Goal: Obtain resource: Obtain resource

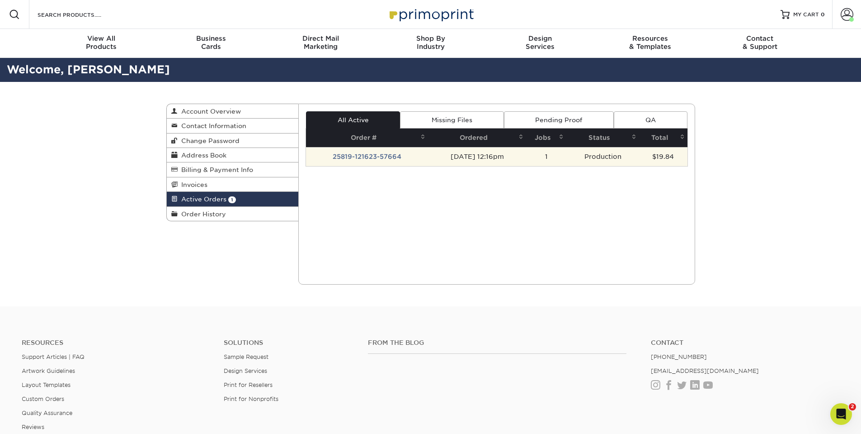
click at [505, 160] on td "[DATE] 12:16pm" at bounding box center [477, 156] width 98 height 19
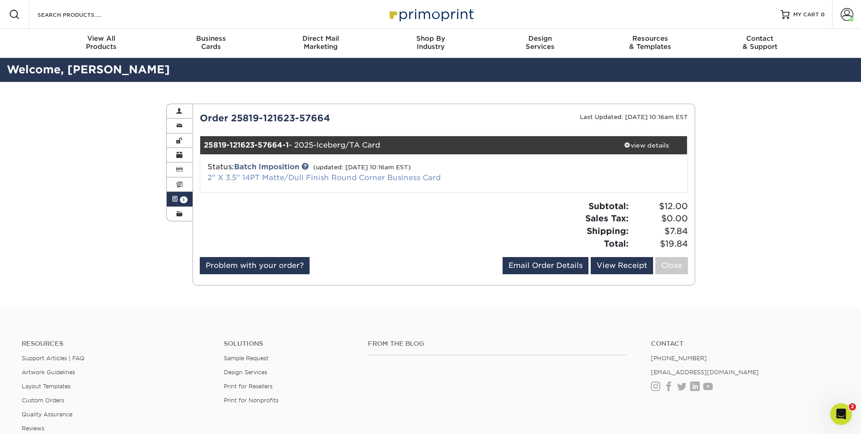
click at [355, 178] on link "2" X 3.5" 14PT Matte/Dull Finish Round Corner Business Card" at bounding box center [323, 177] width 233 height 9
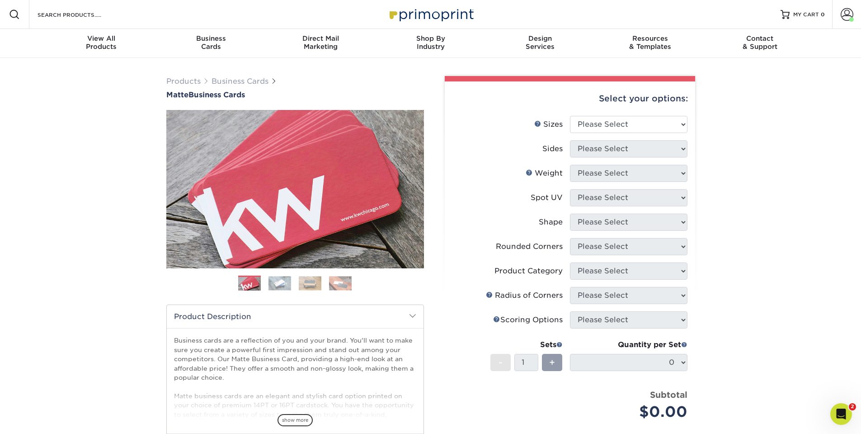
click at [282, 278] on img at bounding box center [280, 283] width 23 height 14
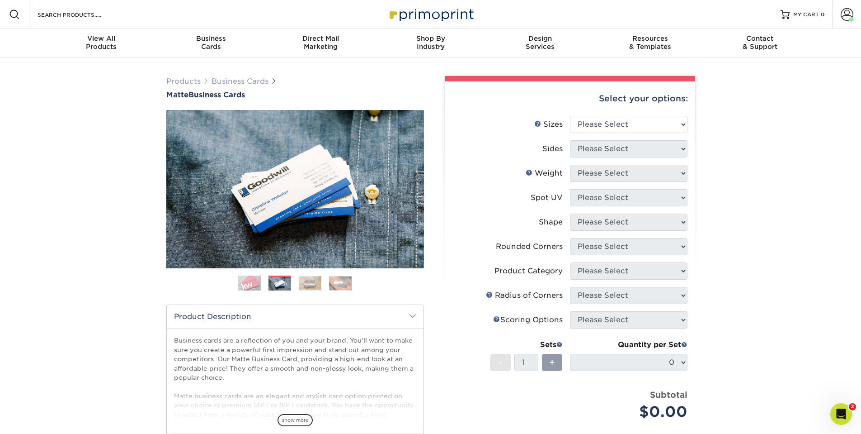
click at [307, 283] on img at bounding box center [310, 283] width 23 height 14
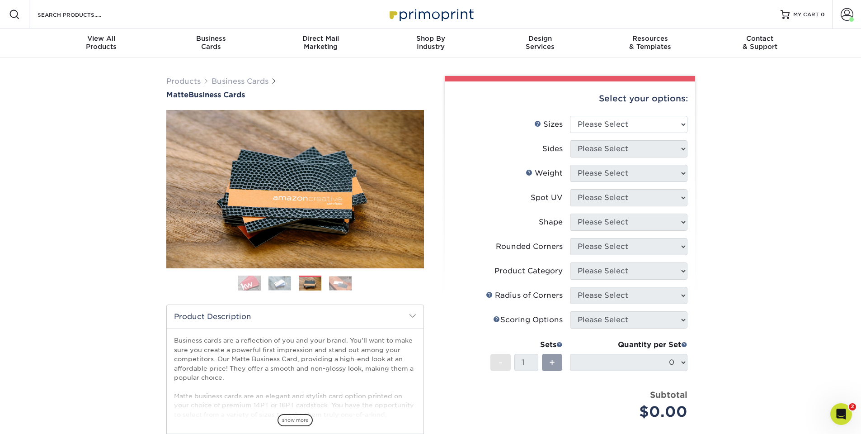
click at [338, 282] on img at bounding box center [340, 283] width 23 height 14
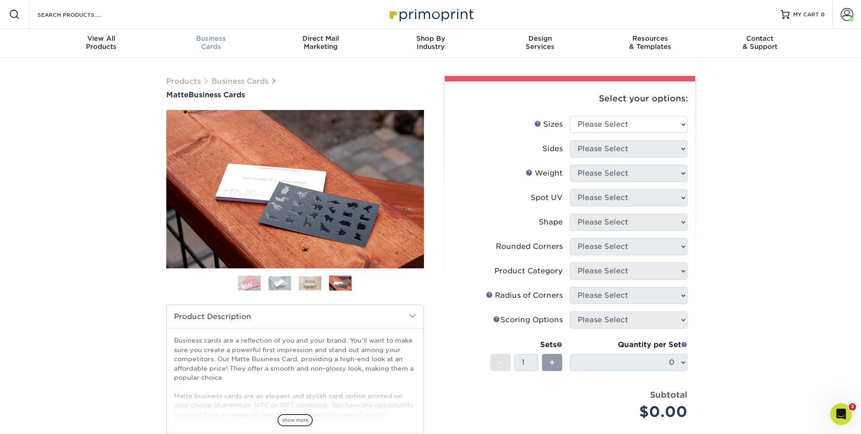
click at [213, 47] on div "Business Cards" at bounding box center [211, 42] width 110 height 16
click at [726, 252] on div "Products Business Cards Matte Business Cards Previous Next 100 $ 9" at bounding box center [430, 307] width 861 height 499
click at [636, 128] on select "Please Select 1.5" x 3.5" - Mini 1.75" x 3.5" - Mini 2" x 2" - Square 2" x 3" -…" at bounding box center [629, 124] width 118 height 17
select select "2.00x3.50"
click at [570, 116] on select "Please Select 1.5" x 3.5" - Mini 1.75" x 3.5" - Mini 2" x 2" - Square 2" x 3" -…" at bounding box center [629, 124] width 118 height 17
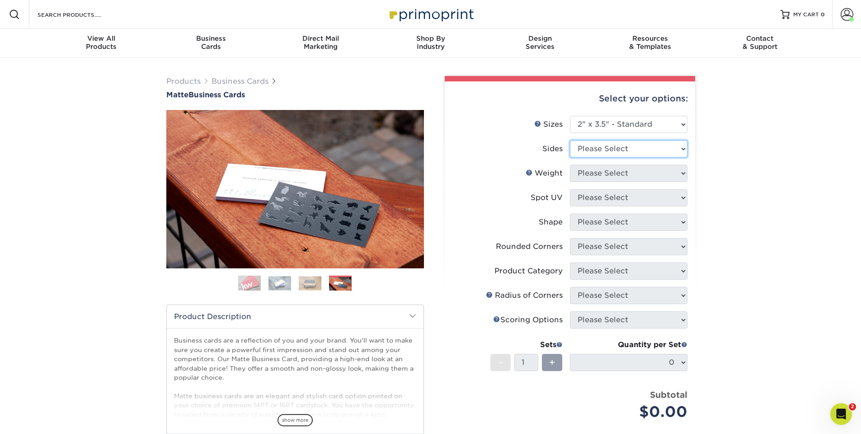
click at [640, 146] on select "Please Select Print Both Sides Print Front Only" at bounding box center [629, 148] width 118 height 17
select select "13abbda7-1d64-4f25-8bb2-c179b224825d"
click at [570, 140] on select "Please Select Print Both Sides Print Front Only" at bounding box center [629, 148] width 118 height 17
click at [637, 177] on select "Please Select 16PT 14PT" at bounding box center [629, 173] width 118 height 17
select select "14PT"
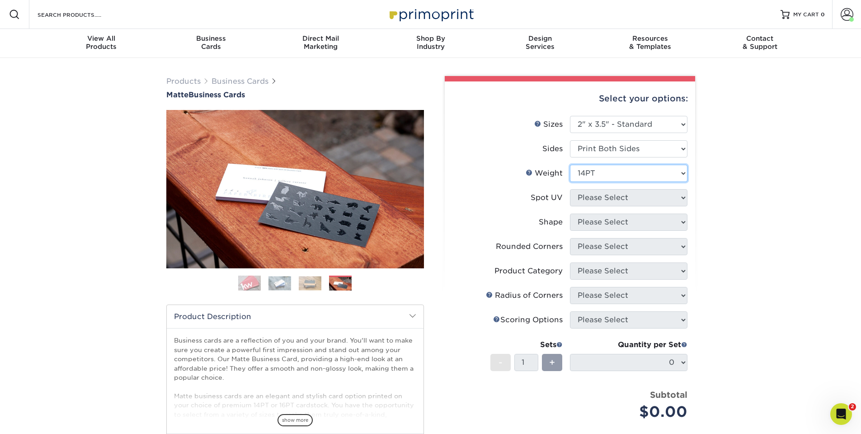
click at [570, 165] on select "Please Select 16PT 14PT" at bounding box center [629, 173] width 118 height 17
click at [636, 197] on select at bounding box center [629, 197] width 118 height 17
select select "121bb7b5-3b4d-429f-bd8d-bbf80e953313"
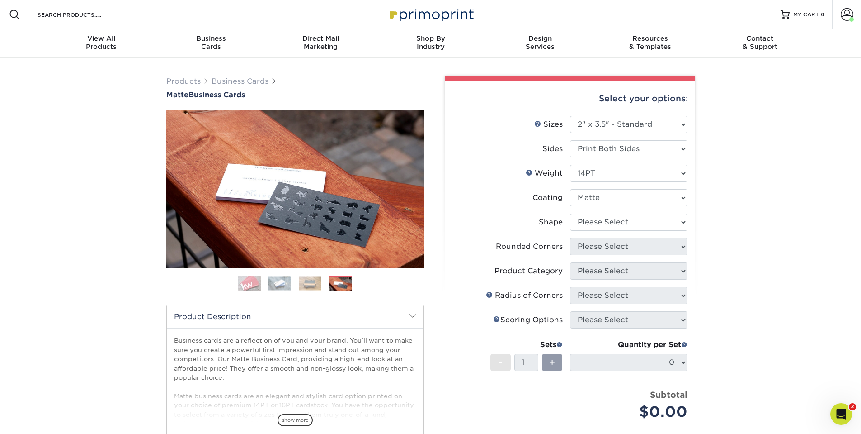
click at [570, 189] on select at bounding box center [629, 197] width 118 height 17
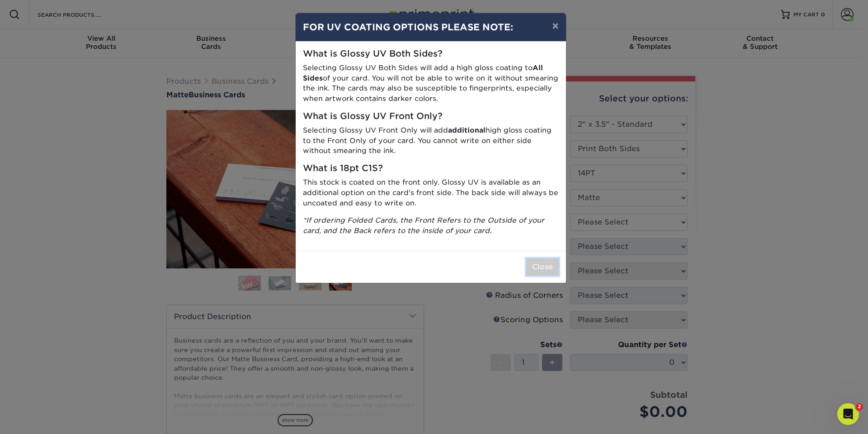
drag, startPoint x: 540, startPoint y: 269, endPoint x: 549, endPoint y: 267, distance: 9.4
click at [540, 269] on button "Close" at bounding box center [542, 266] width 33 height 17
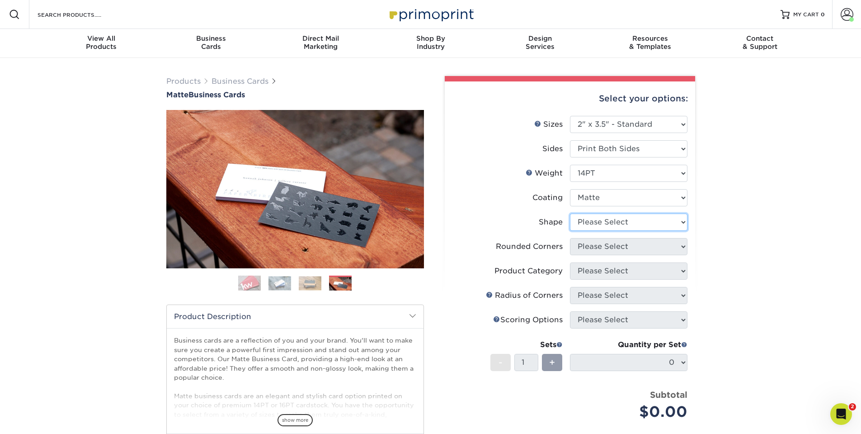
click at [616, 225] on select "Please Select Standard" at bounding box center [629, 221] width 118 height 17
select select "standard"
click at [570, 213] on select "Please Select Standard" at bounding box center [629, 221] width 118 height 17
click at [612, 249] on select "Please Select Yes - Round 2 Corners Yes - Round 4 Corners No" at bounding box center [629, 246] width 118 height 17
select select "0"
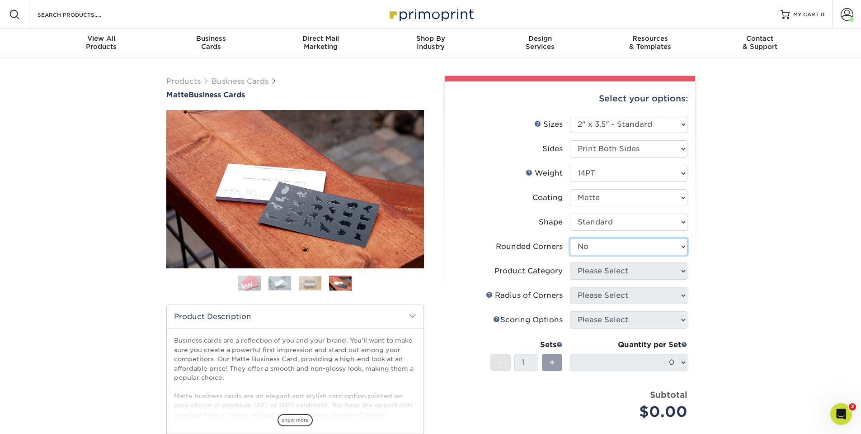
click at [570, 238] on select "Please Select Yes - Round 2 Corners Yes - Round 4 Corners No" at bounding box center [629, 246] width 118 height 17
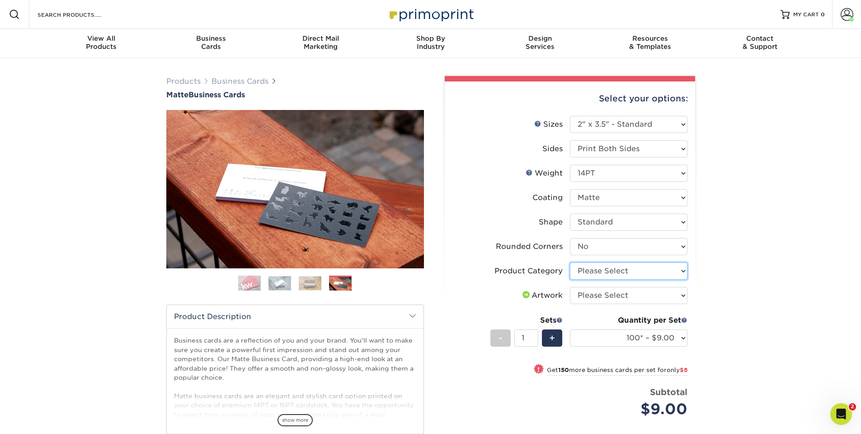
click at [635, 273] on select "Please Select Business Cards" at bounding box center [629, 270] width 118 height 17
select select "3b5148f1-0588-4f88-a218-97bcfdce65c1"
click at [570, 262] on select "Please Select Business Cards" at bounding box center [629, 270] width 118 height 17
click at [614, 333] on select "100* – $9.00 250* – $17.00 500 – $33.00 1000 – $42.00 2500 – $75.00 5000 – $143…" at bounding box center [629, 337] width 118 height 17
click at [763, 187] on div "Products Business Cards Matte Business Cards Previous Next 100 $ 9" at bounding box center [430, 315] width 861 height 514
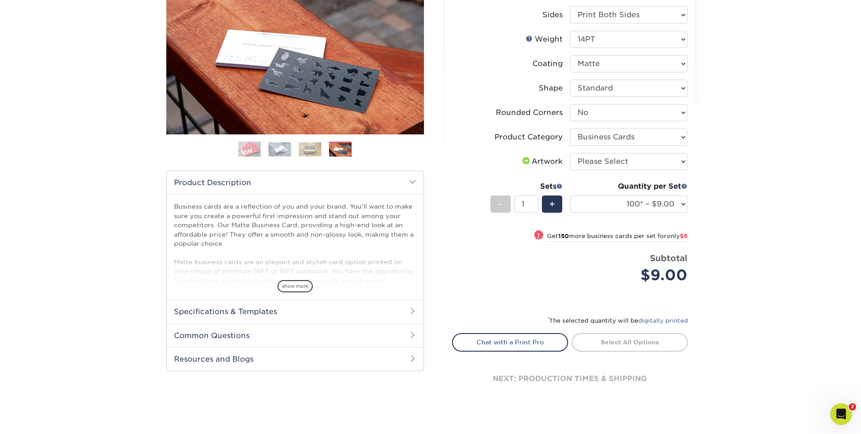
scroll to position [136, 0]
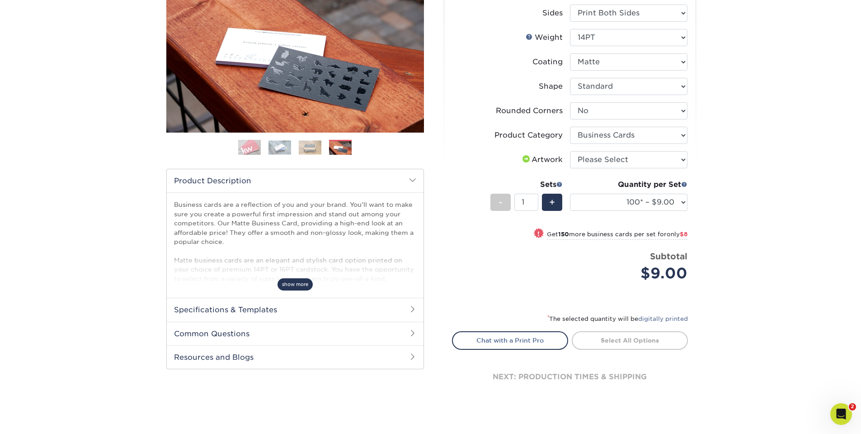
click at [304, 285] on span "show more" at bounding box center [295, 284] width 35 height 12
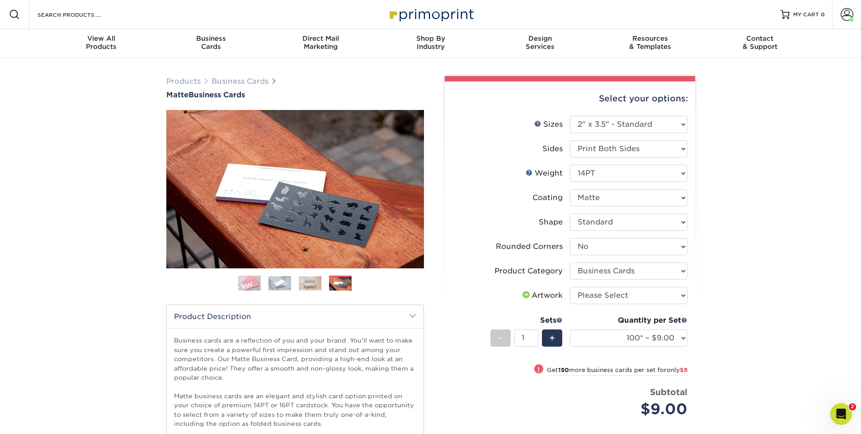
scroll to position [181, 0]
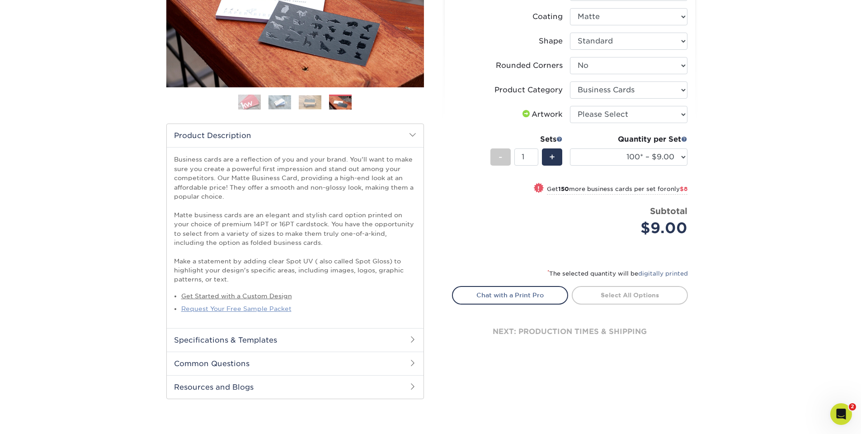
click at [231, 308] on link "Request Your Free Sample Packet" at bounding box center [236, 308] width 110 height 7
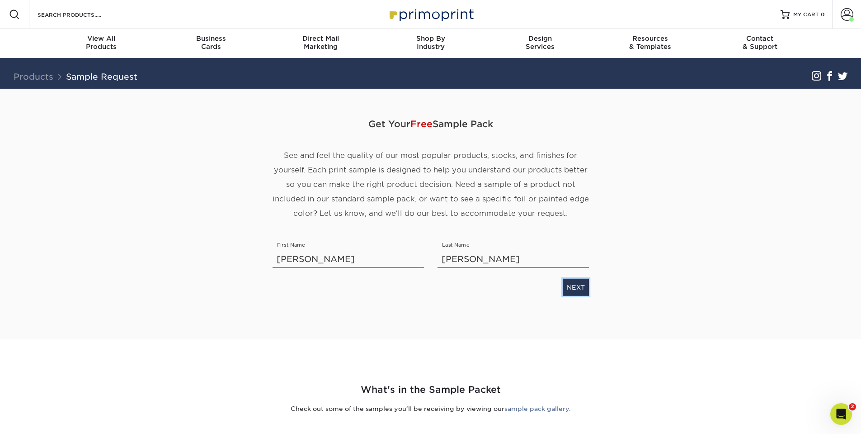
click at [580, 283] on link "NEXT" at bounding box center [576, 286] width 26 height 17
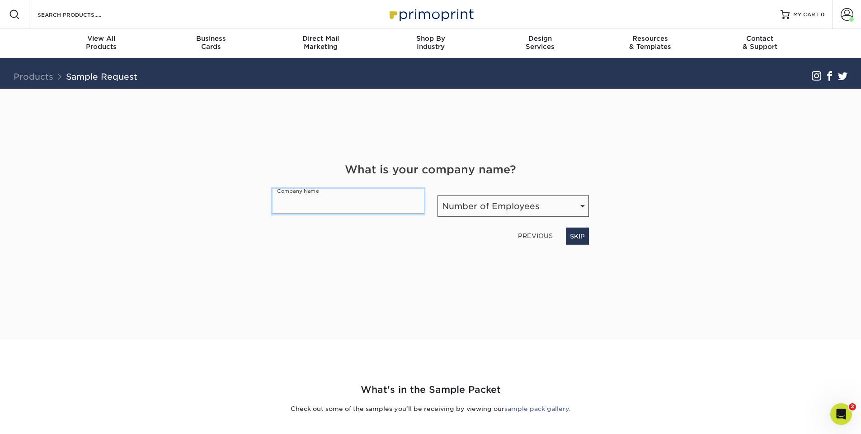
type input "Iceberg Army Navy/Totowa Airsoft"
click at [494, 210] on select "Number of Employees Self-employed 1-10 employees 11-50 employees 51-200 employe…" at bounding box center [513, 205] width 151 height 21
select select "1-10"
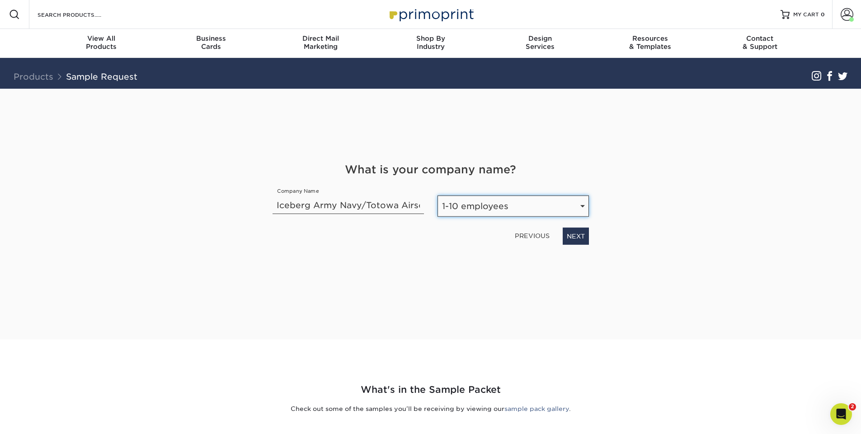
click at [438, 195] on select "Number of Employees Self-employed 1-10 employees 11-50 employees 51-200 employe…" at bounding box center [513, 205] width 151 height 21
click at [574, 233] on link "NEXT" at bounding box center [576, 235] width 26 height 17
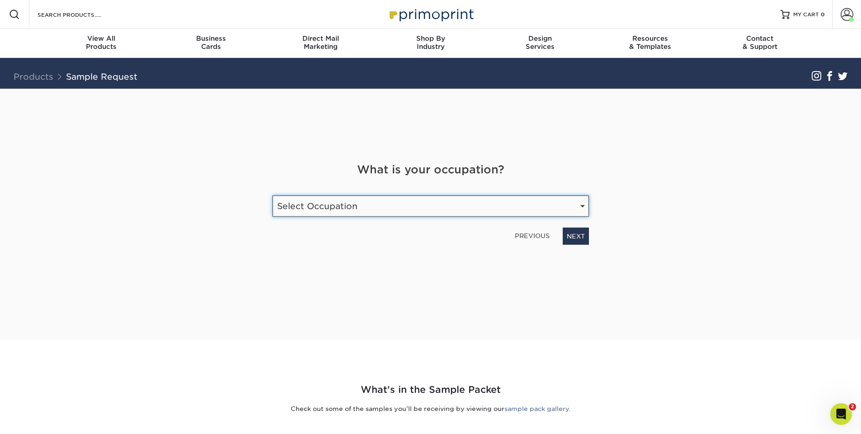
click at [497, 213] on select "Select Occupation Agency Automotive Blogger Cleaning Services Construction Educ…" at bounding box center [431, 205] width 316 height 21
select select "Retail"
click at [273, 195] on select "Select Occupation Agency Automotive Blogger Cleaning Services Construction Educ…" at bounding box center [431, 205] width 316 height 21
click at [576, 233] on link "NEXT" at bounding box center [576, 235] width 26 height 17
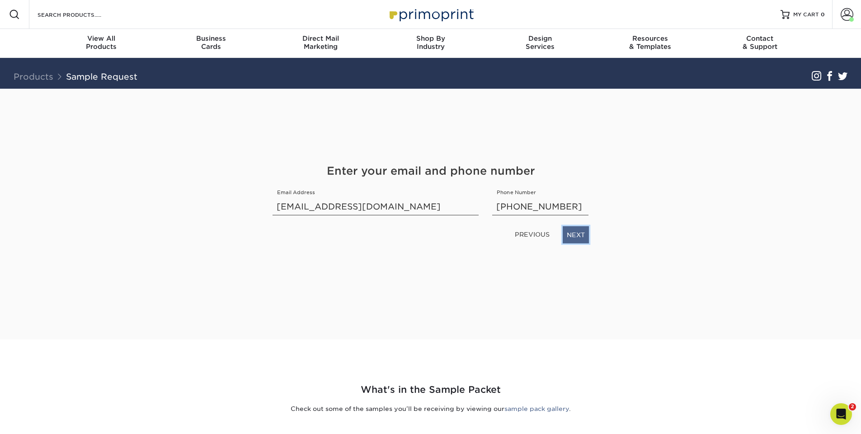
click at [579, 232] on link "NEXT" at bounding box center [576, 234] width 26 height 17
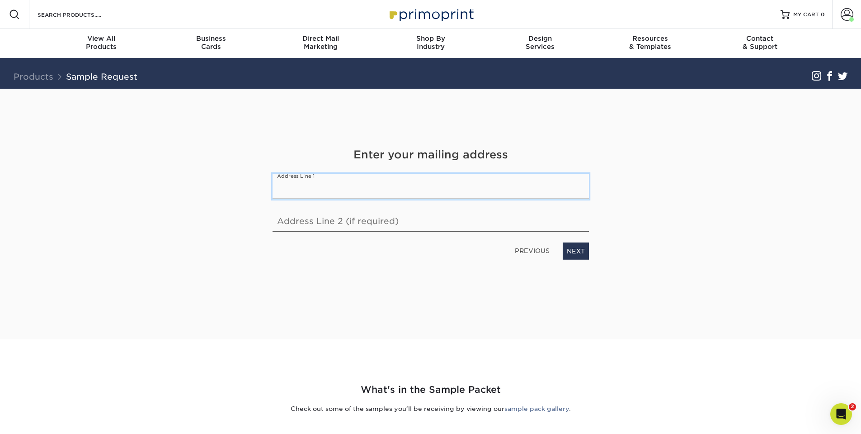
click at [515, 185] on input "text" at bounding box center [431, 186] width 316 height 25
type input "400 Minnisink Road"
click at [474, 223] on input "text" at bounding box center [431, 218] width 316 height 25
type input "Unit 105"
click at [572, 254] on link "NEXT" at bounding box center [576, 250] width 26 height 17
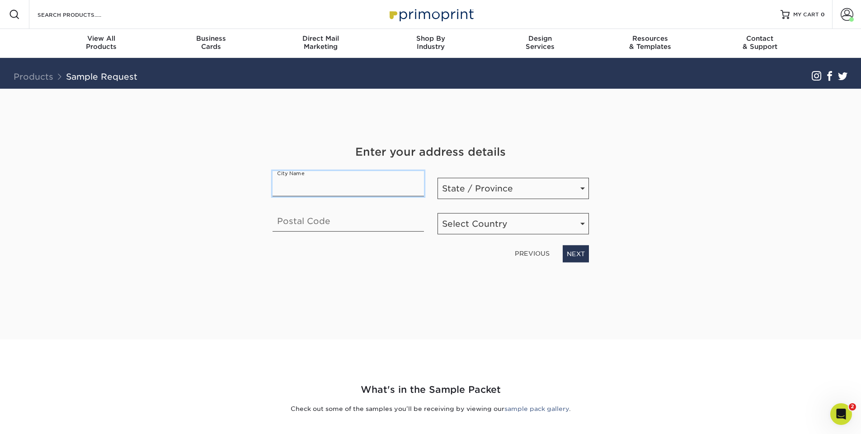
type input "Totowa"
select select "NJ"
type input "07512"
select select "US"
click at [580, 256] on link "NEXT" at bounding box center [576, 253] width 26 height 17
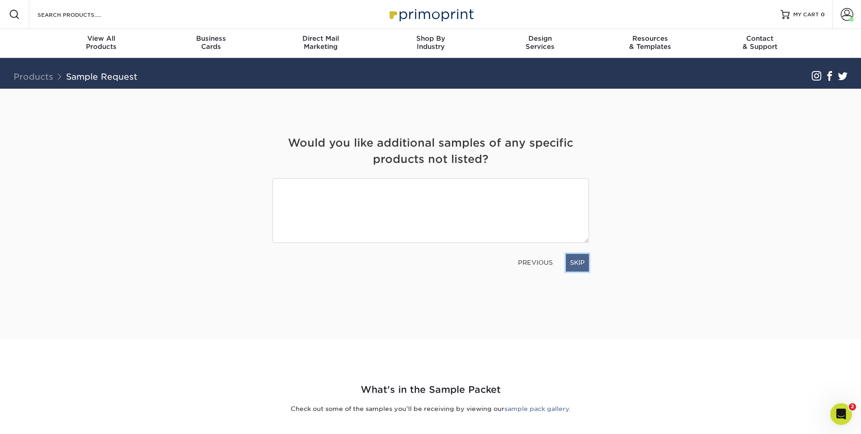
click at [580, 260] on link "SKIP" at bounding box center [577, 262] width 23 height 17
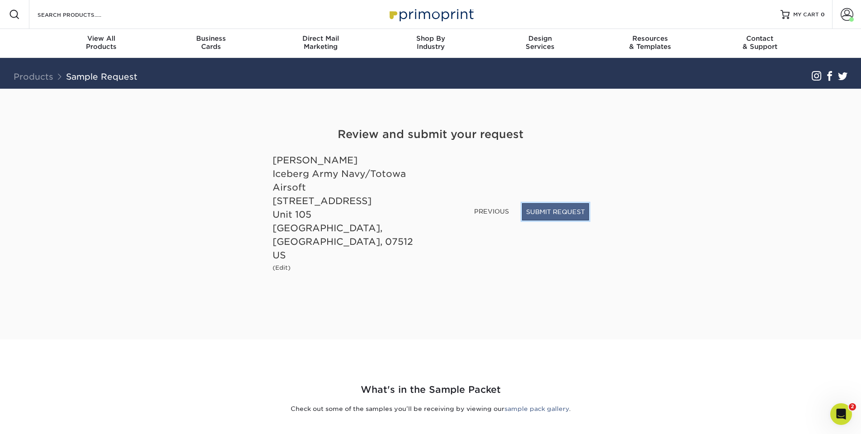
click at [573, 219] on button "SUBMIT REQUEST" at bounding box center [555, 211] width 67 height 17
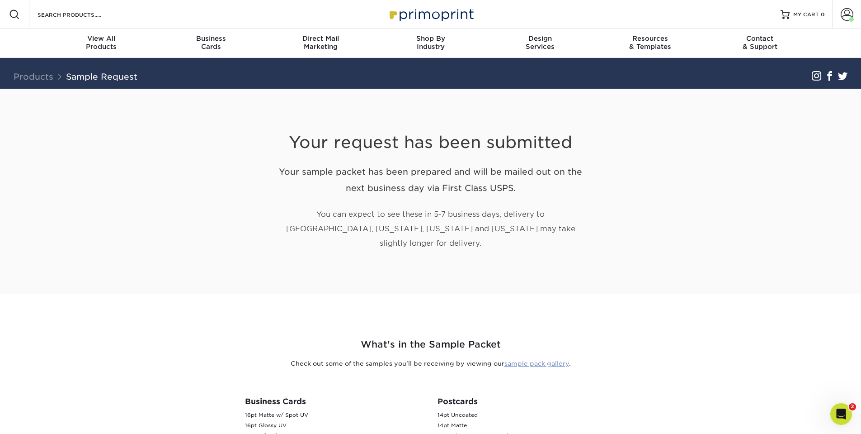
click at [563, 359] on link "sample pack gallery" at bounding box center [536, 362] width 65 height 7
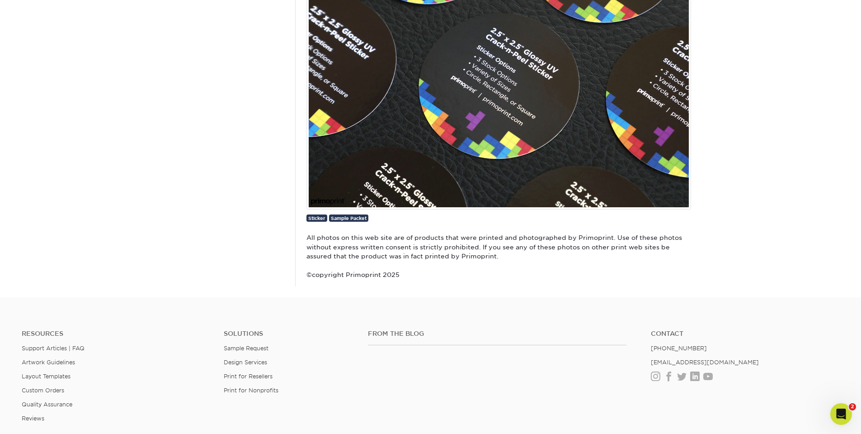
scroll to position [2033, 0]
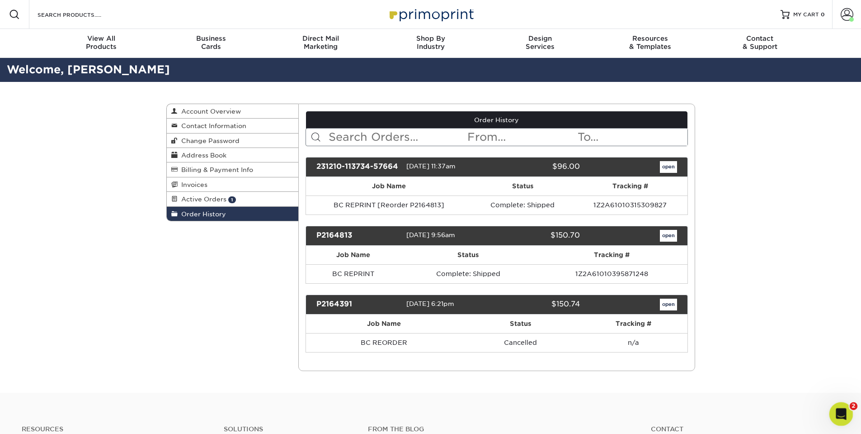
click at [840, 411] on icon "Open Intercom Messenger" at bounding box center [840, 412] width 15 height 15
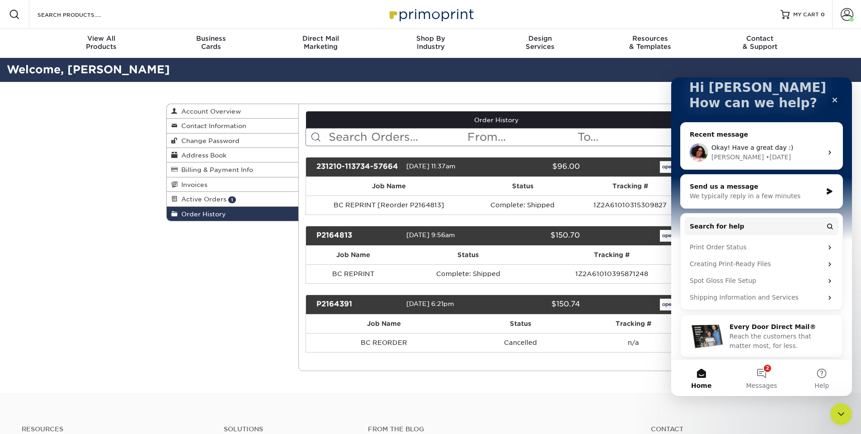
scroll to position [64, 0]
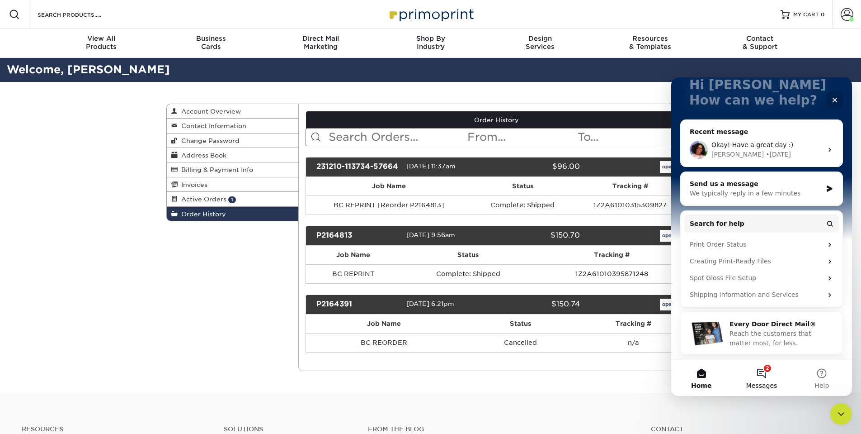
click at [767, 365] on button "2 Messages" at bounding box center [761, 377] width 60 height 36
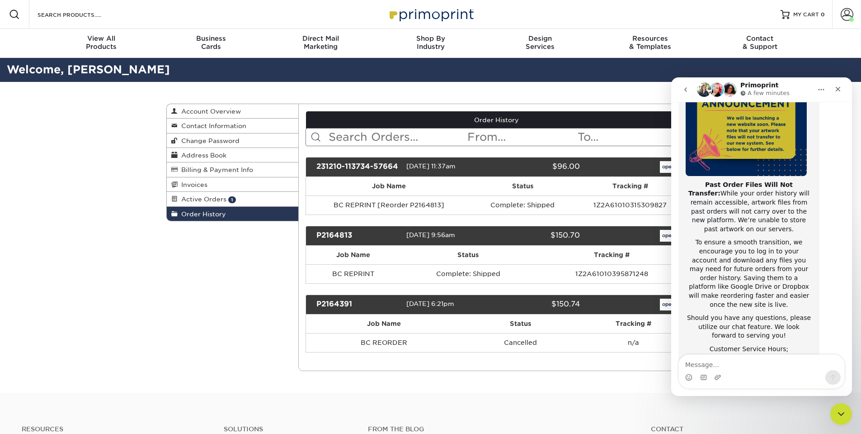
scroll to position [121, 0]
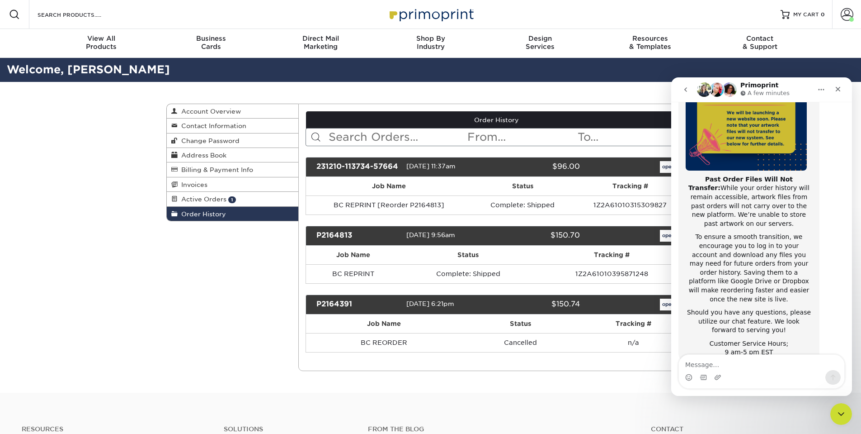
click at [519, 328] on th "Status" at bounding box center [521, 323] width 118 height 19
click at [566, 326] on th "Status" at bounding box center [521, 323] width 118 height 19
click at [838, 87] on icon "Close" at bounding box center [838, 88] width 7 height 7
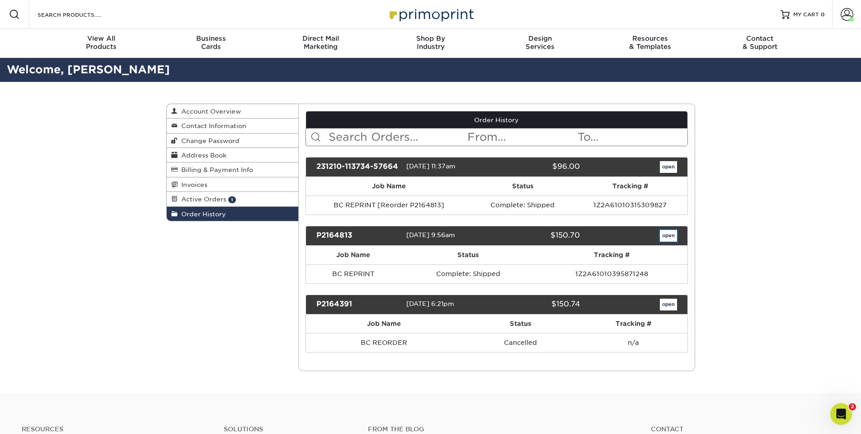
click at [668, 231] on link "open" at bounding box center [668, 236] width 17 height 12
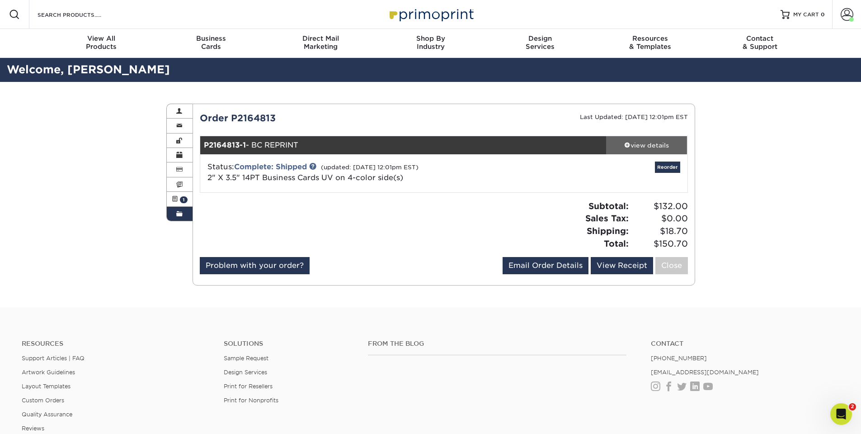
click at [653, 142] on div "view details" at bounding box center [646, 145] width 81 height 9
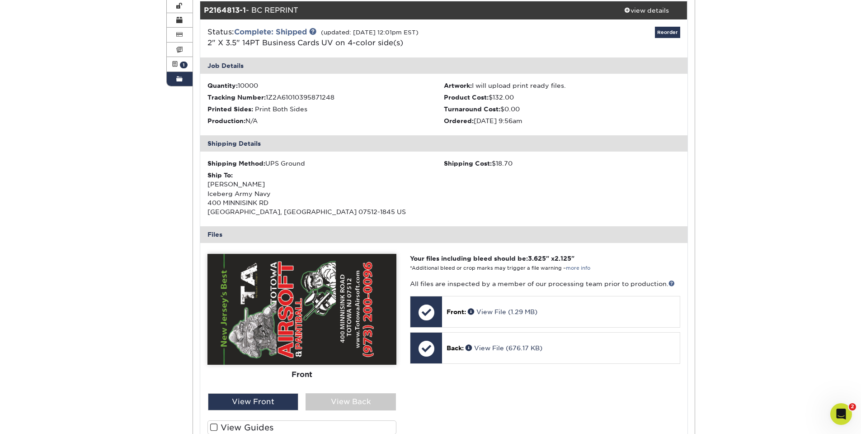
scroll to position [181, 0]
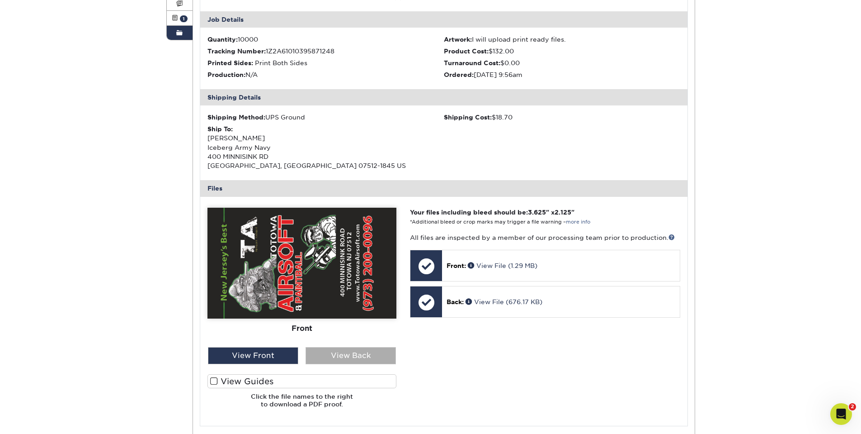
click at [364, 350] on div "View Back" at bounding box center [351, 355] width 90 height 17
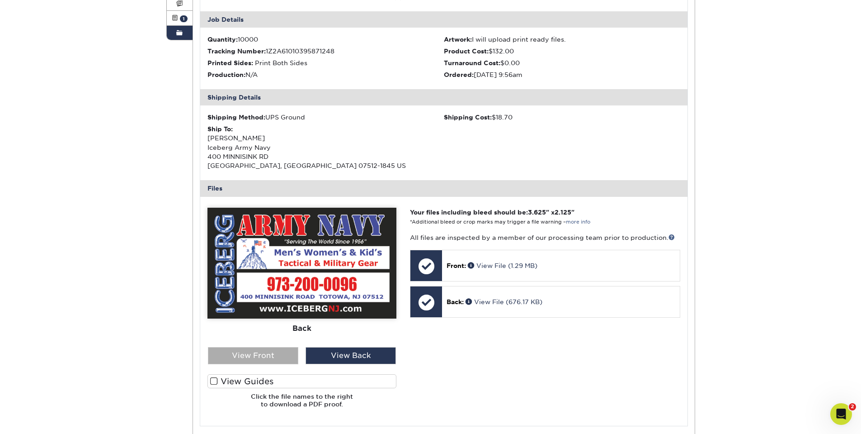
click at [251, 353] on div "View Front" at bounding box center [253, 355] width 90 height 17
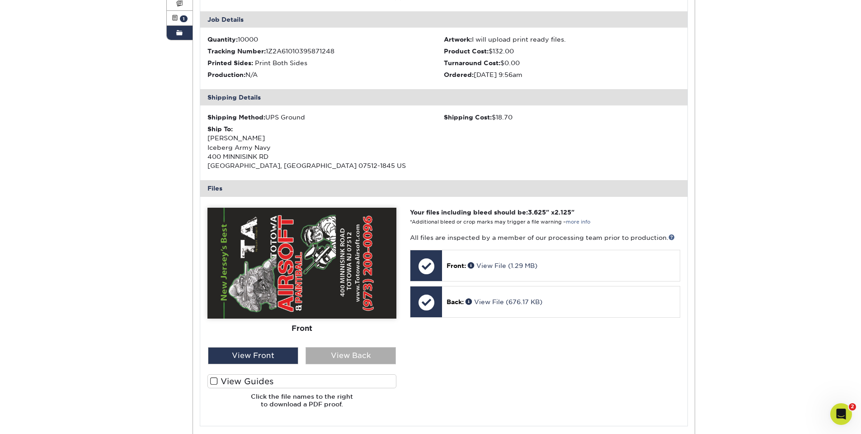
click at [346, 353] on div "View Back" at bounding box center [351, 355] width 90 height 17
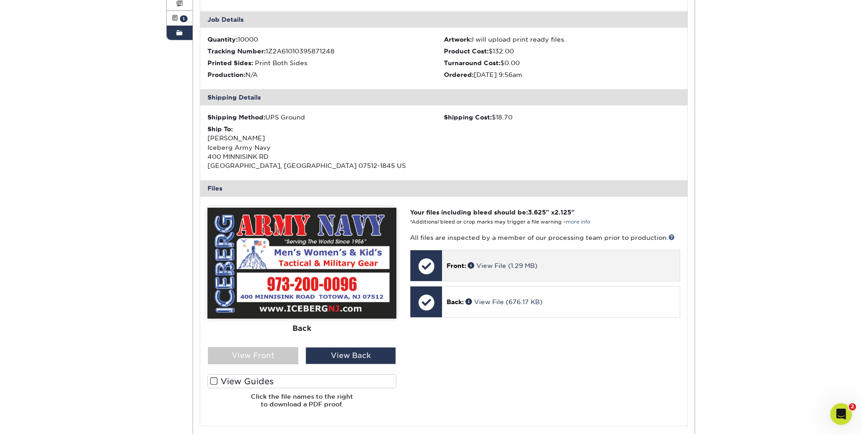
click at [481, 259] on div "Front: View File (1.29 MB)" at bounding box center [560, 265] width 237 height 31
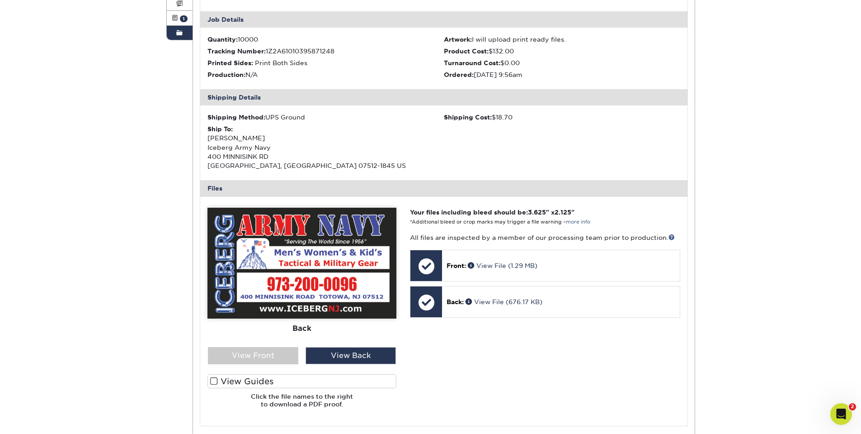
drag, startPoint x: 481, startPoint y: 259, endPoint x: 515, endPoint y: 374, distance: 119.4
click at [515, 374] on div "Your files including bleed should be: 3.625 " x 2.125 " *Additional bleed or cr…" at bounding box center [544, 310] width 283 height 207
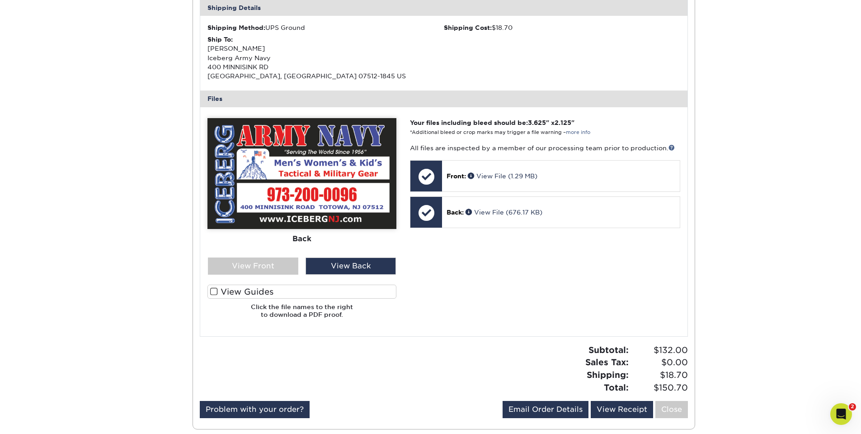
scroll to position [271, 0]
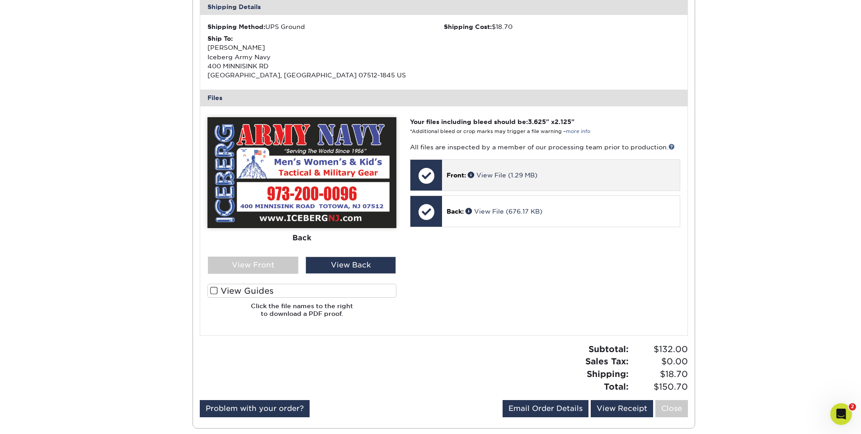
click at [429, 174] on div at bounding box center [426, 176] width 32 height 32
click at [501, 175] on link "View File (1.29 MB)" at bounding box center [503, 174] width 70 height 7
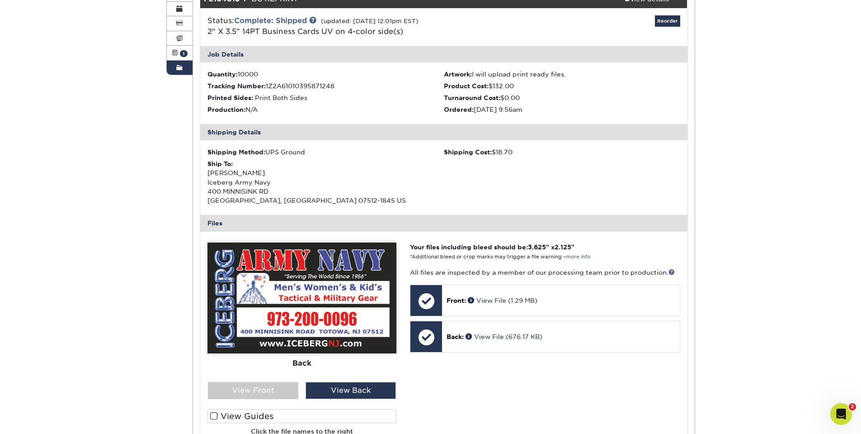
scroll to position [0, 0]
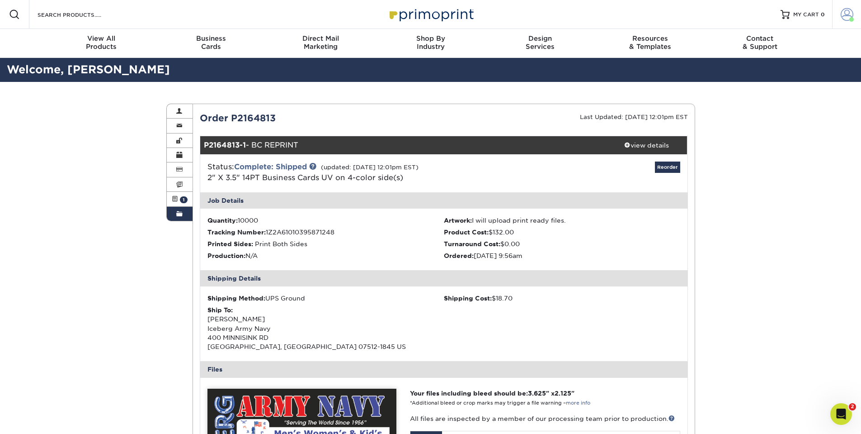
click at [844, 16] on span at bounding box center [847, 14] width 13 height 13
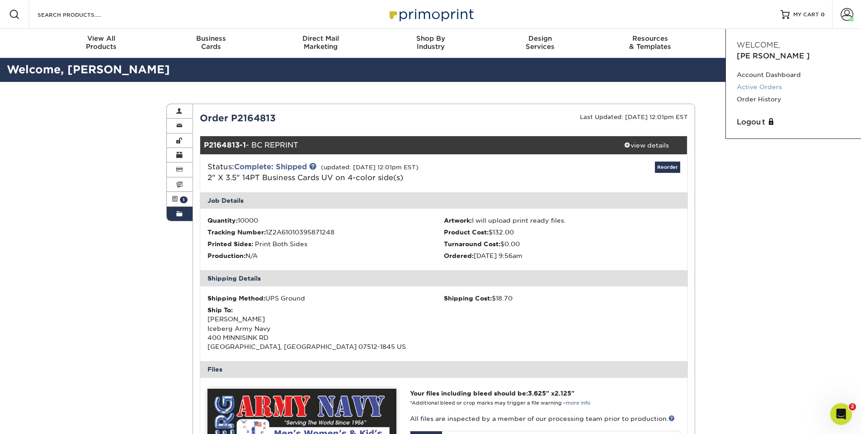
click at [771, 81] on link "Active Orders" at bounding box center [793, 87] width 113 height 12
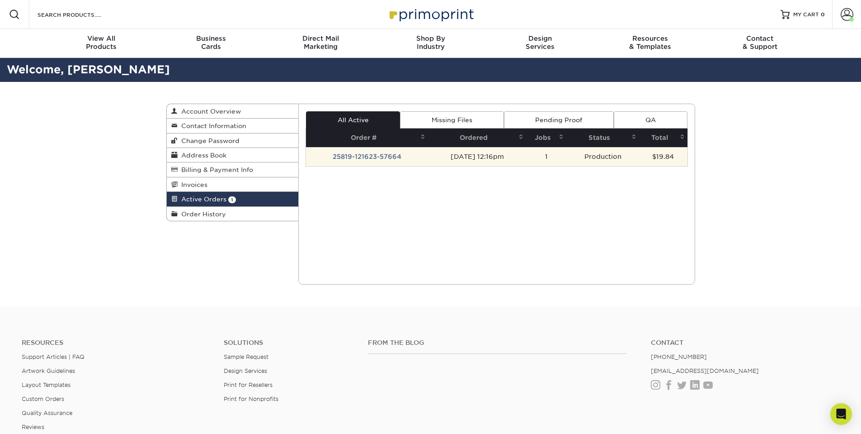
click at [651, 154] on td "$19.84" at bounding box center [663, 156] width 48 height 19
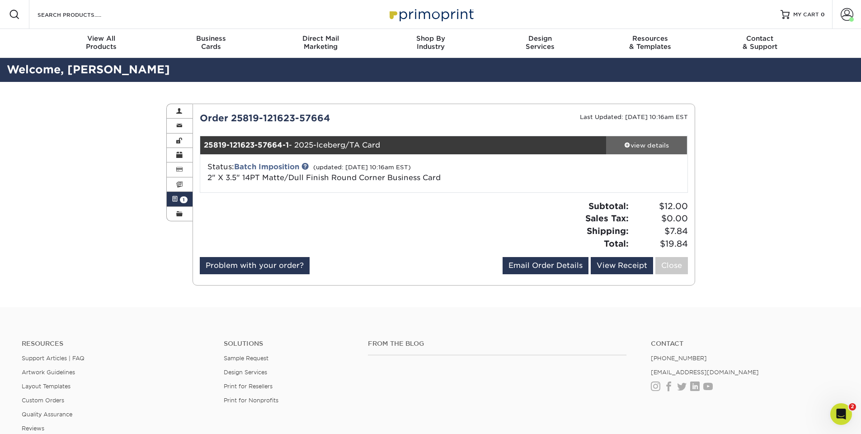
click at [656, 141] on div "view details" at bounding box center [646, 145] width 81 height 9
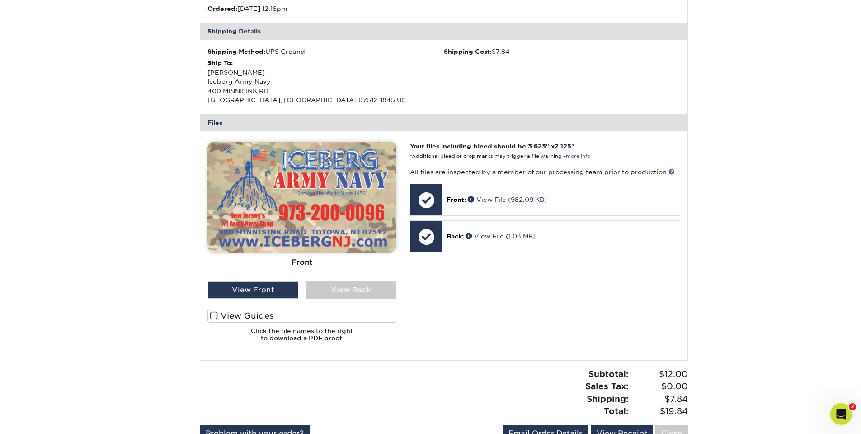
scroll to position [407, 0]
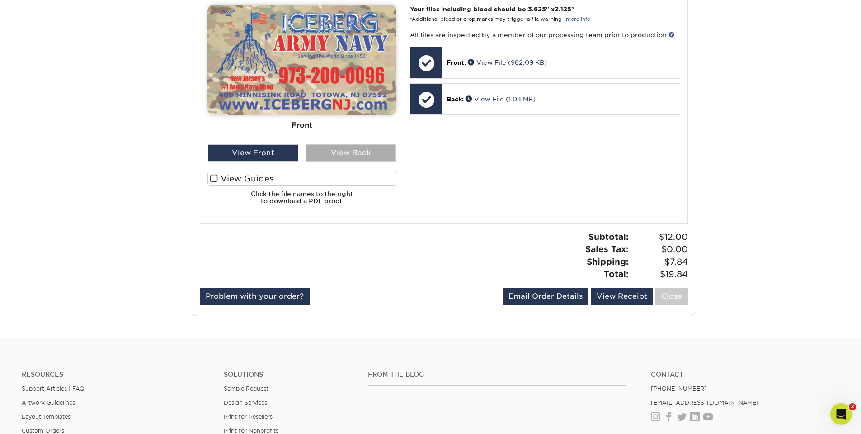
click at [361, 151] on div "View Back" at bounding box center [351, 152] width 90 height 17
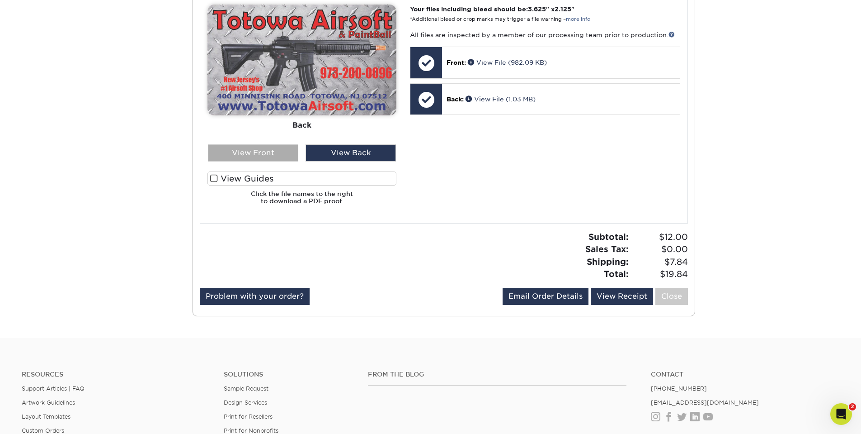
click at [269, 153] on div "View Front" at bounding box center [253, 152] width 90 height 17
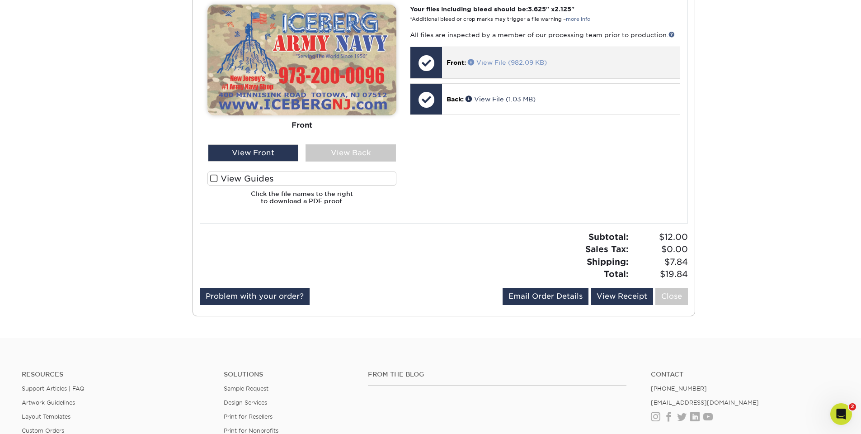
click at [512, 62] on link "View File (982.09 KB)" at bounding box center [507, 62] width 79 height 7
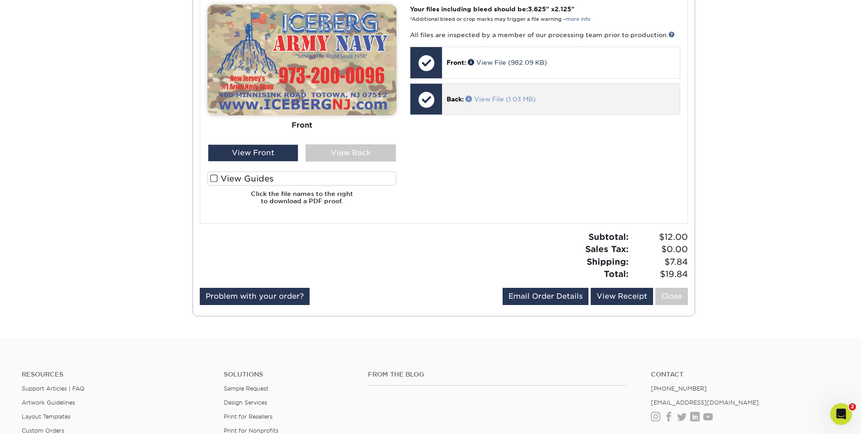
click at [484, 98] on link "View File (1.03 MB)" at bounding box center [501, 98] width 70 height 7
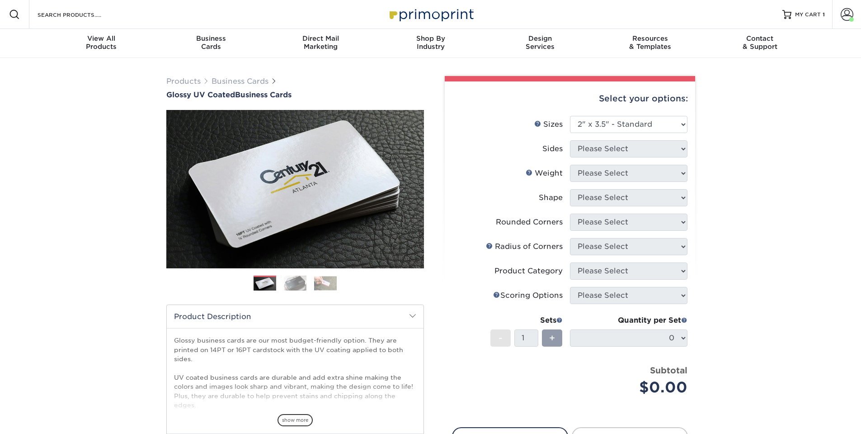
select select "2.00x3.50"
